Goal: Task Accomplishment & Management: Use online tool/utility

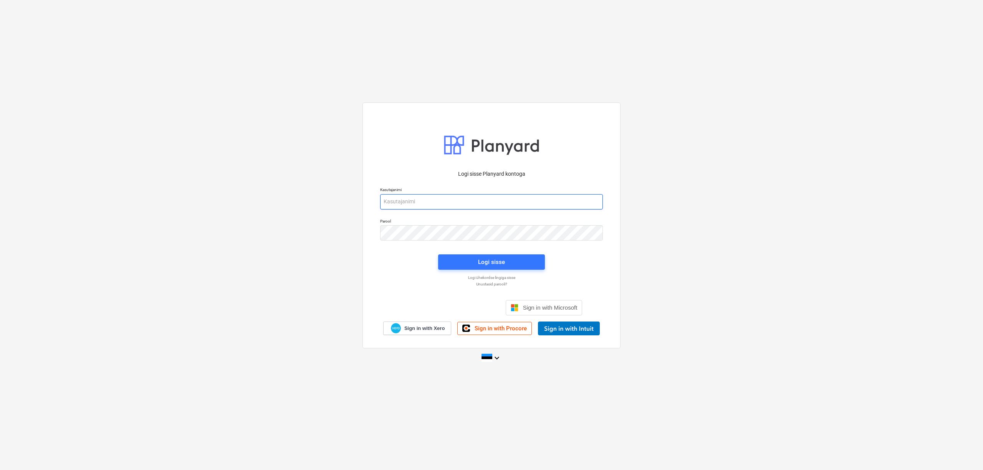
click at [419, 198] on input "email" at bounding box center [491, 201] width 223 height 15
type input "[PERSON_NAME][EMAIL_ADDRESS][DOMAIN_NAME]"
click at [372, 231] on div "Logi sisse Planyard kontoga Kasutajanimi [PERSON_NAME][EMAIL_ADDRESS][DOMAIN_NA…" at bounding box center [491, 225] width 258 height 246
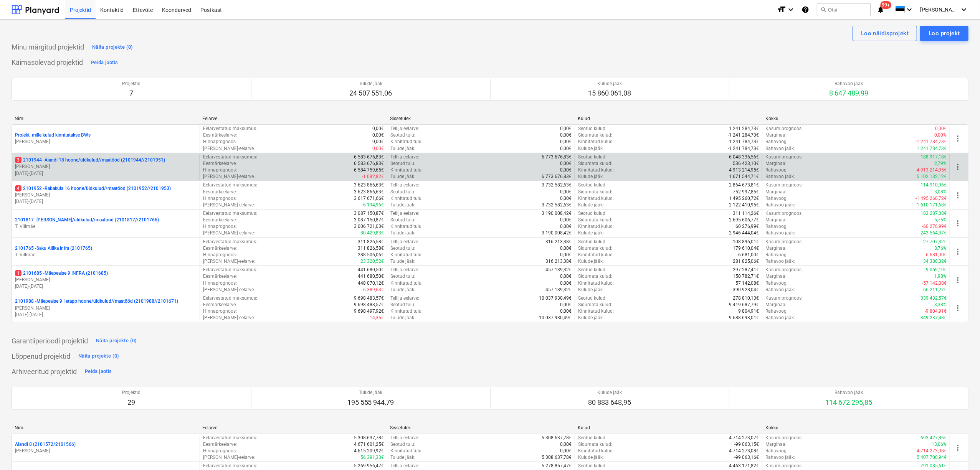
click at [91, 171] on p "[DATE] - [DATE]" at bounding box center [106, 173] width 182 height 7
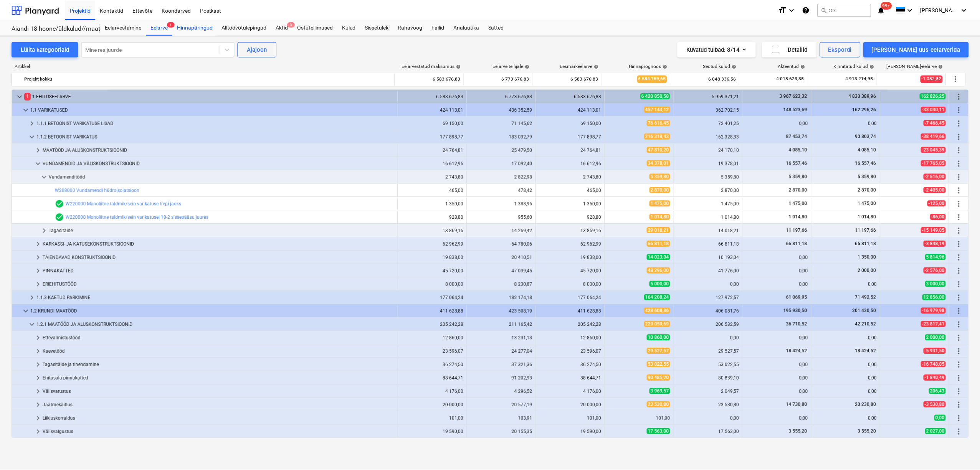
scroll to position [80, 0]
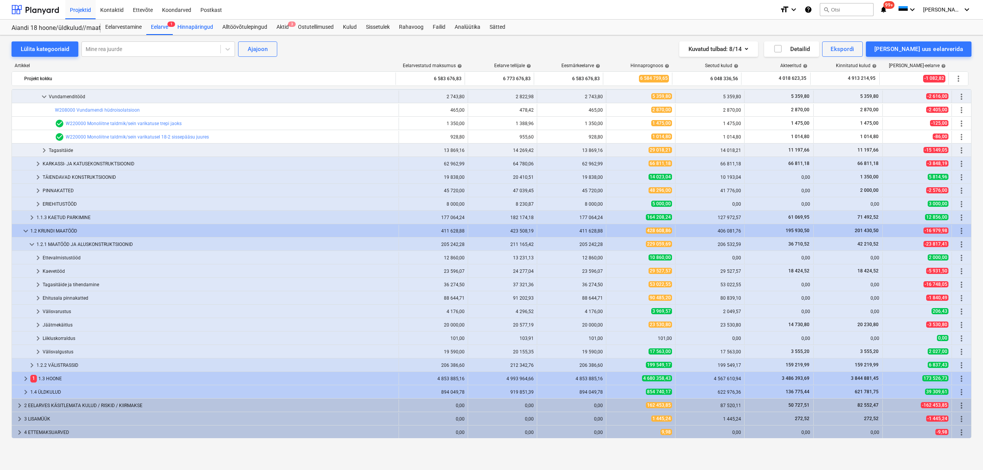
click at [201, 26] on div "Hinnapäringud" at bounding box center [195, 27] width 45 height 15
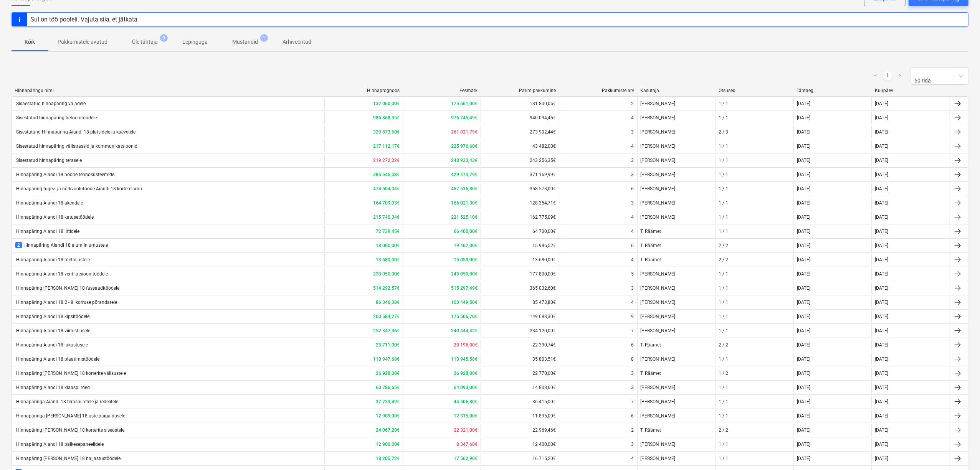
scroll to position [148, 0]
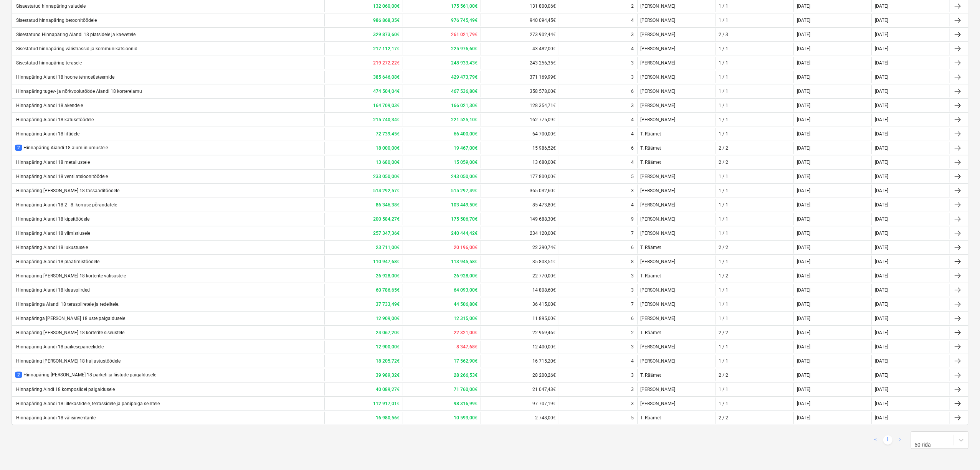
drag, startPoint x: 70, startPoint y: 423, endPoint x: 51, endPoint y: 422, distance: 18.4
click at [51, 421] on div "Hinnapäring Aiandi 18 välisinventarile" at bounding box center [55, 417] width 81 height 5
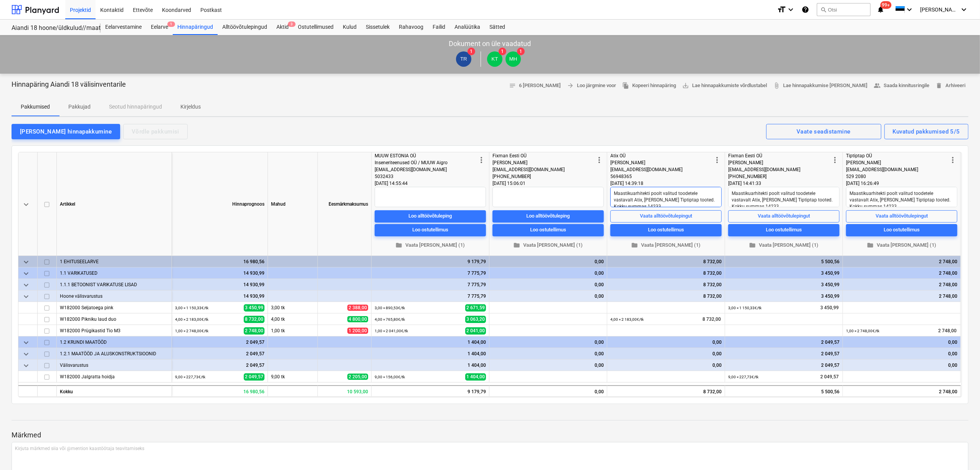
scroll to position [7, 0]
drag, startPoint x: 718, startPoint y: 193, endPoint x: 719, endPoint y: 200, distance: 7.1
click at [719, 200] on textarea "Maastikuarhitekti poolt valitud toodetele vastavalt Atix, [PERSON_NAME] Tiptipt…" at bounding box center [665, 197] width 111 height 20
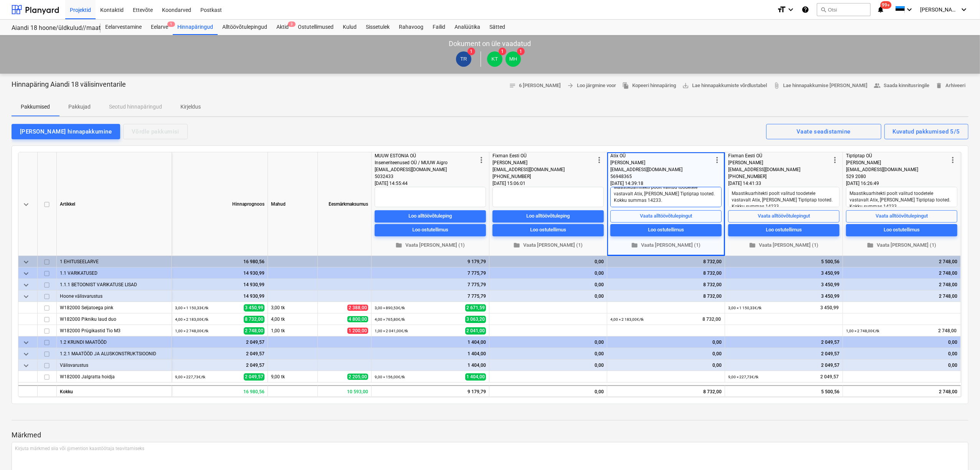
click at [663, 203] on textarea "Maastikuarhitekti poolt valitud toodetele vastavalt Atix, [PERSON_NAME] Tiptipt…" at bounding box center [665, 197] width 111 height 20
click at [708, 424] on div at bounding box center [490, 427] width 957 height 6
click at [793, 399] on div "keyboard_arrow_down [PERSON_NAME] Mahud Eesmärkmaksumus more_vert MUUW [GEOGRAP…" at bounding box center [490, 274] width 957 height 259
